Goal: Information Seeking & Learning: Learn about a topic

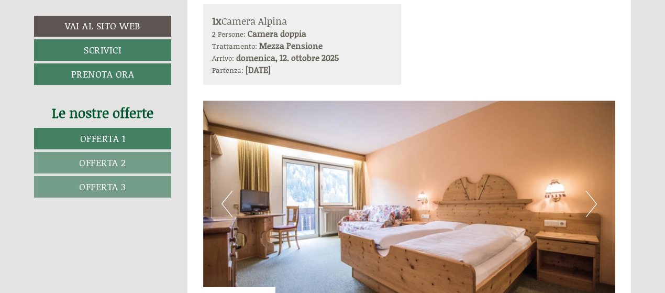
scroll to position [628, 0]
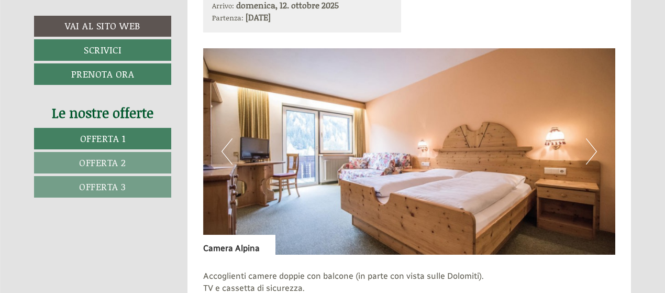
click at [591, 147] on button "Next" at bounding box center [591, 151] width 11 height 26
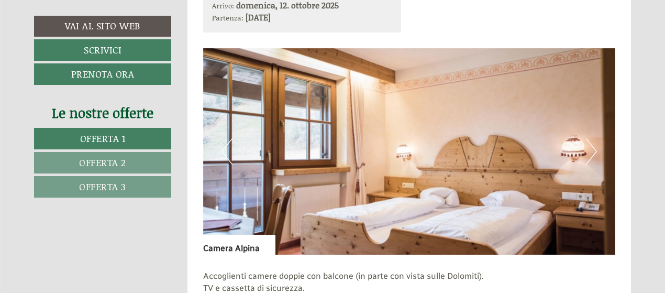
click at [591, 149] on button "Next" at bounding box center [591, 151] width 11 height 26
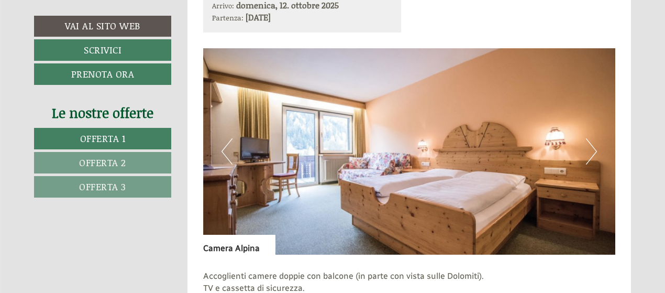
click at [593, 150] on button "Next" at bounding box center [591, 151] width 11 height 26
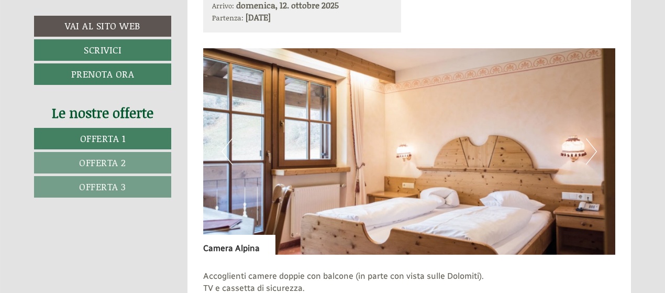
click at [110, 160] on span "Offerta 2" at bounding box center [102, 162] width 47 height 14
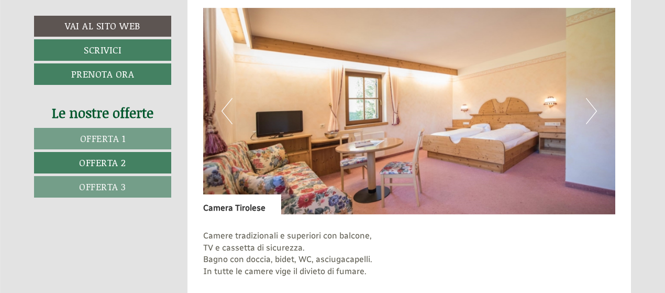
scroll to position [616, 0]
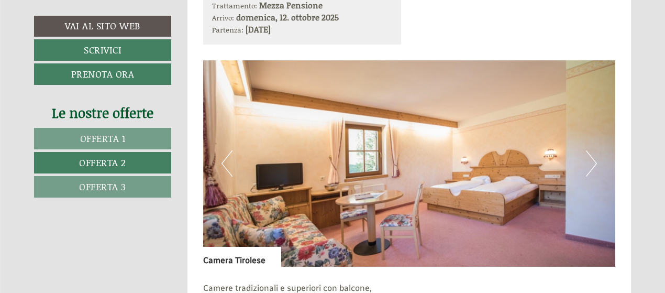
click at [593, 160] on button "Next" at bounding box center [591, 163] width 11 height 26
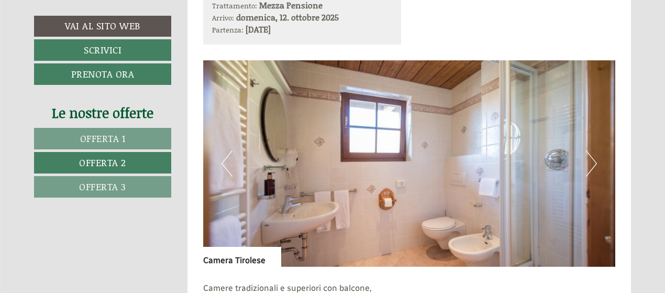
click at [593, 160] on button "Next" at bounding box center [591, 163] width 11 height 26
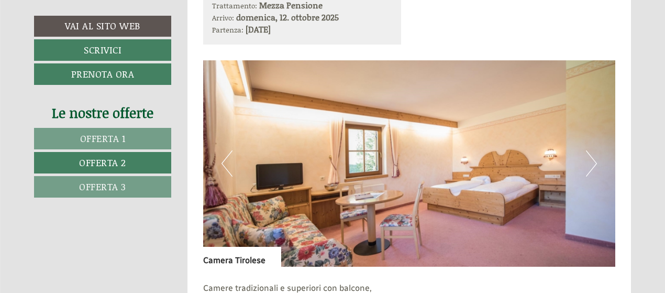
click at [595, 161] on button "Next" at bounding box center [591, 163] width 11 height 26
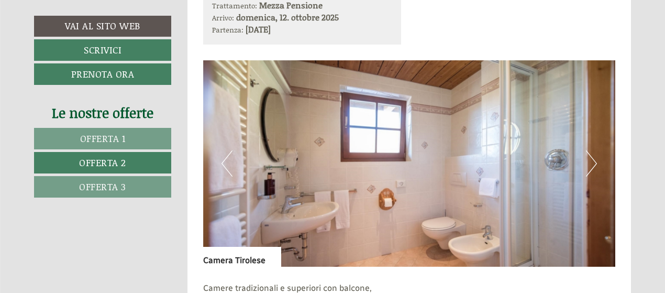
click at [595, 161] on button "Next" at bounding box center [591, 163] width 11 height 26
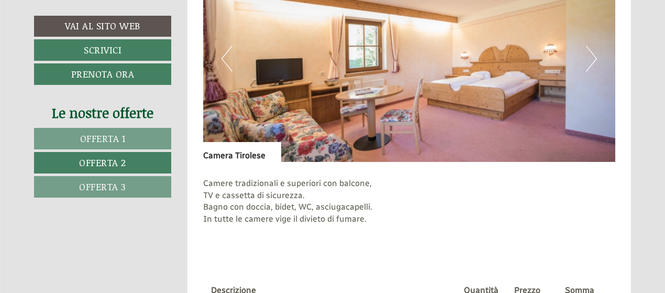
scroll to position [826, 0]
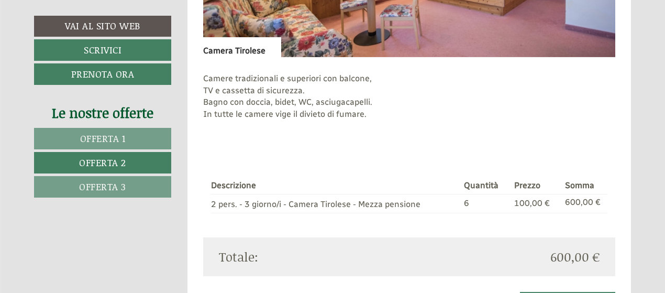
click at [103, 184] on span "Offerta 3" at bounding box center [102, 187] width 47 height 14
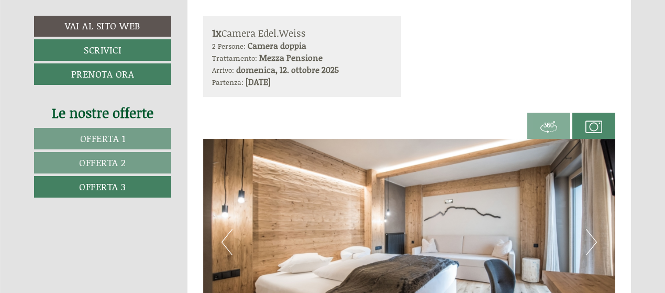
scroll to position [616, 0]
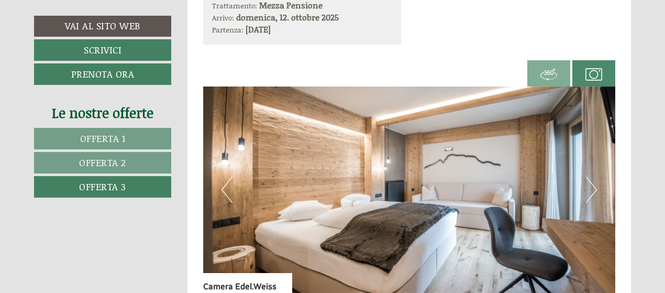
click at [590, 188] on button "Next" at bounding box center [591, 189] width 11 height 26
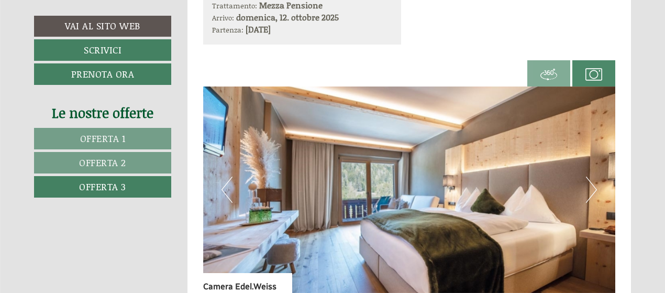
click at [594, 190] on button "Next" at bounding box center [591, 189] width 11 height 26
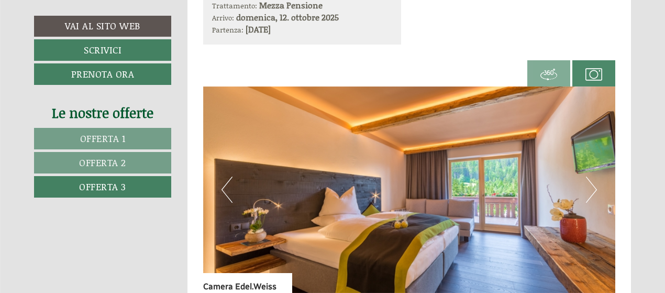
click at [596, 187] on button "Next" at bounding box center [591, 189] width 11 height 26
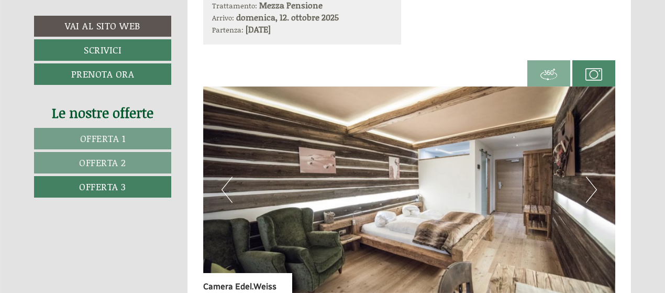
click at [593, 185] on button "Next" at bounding box center [591, 189] width 11 height 26
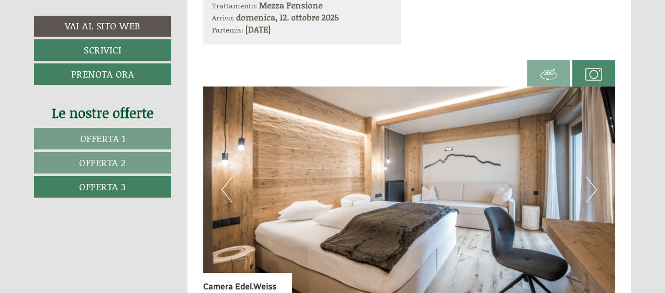
click at [550, 72] on img at bounding box center [548, 74] width 17 height 17
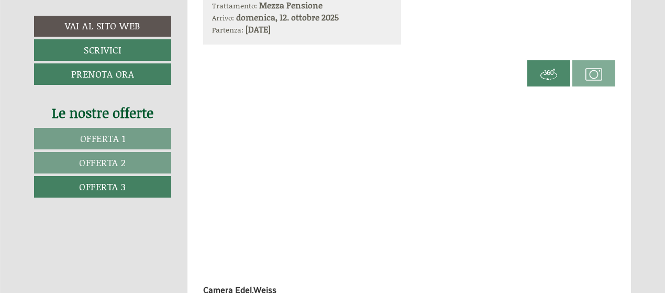
click at [590, 74] on img at bounding box center [593, 74] width 17 height 17
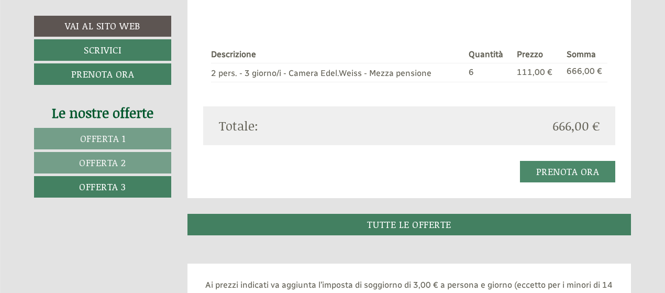
scroll to position [1087, 0]
